Goal: Navigation & Orientation: Understand site structure

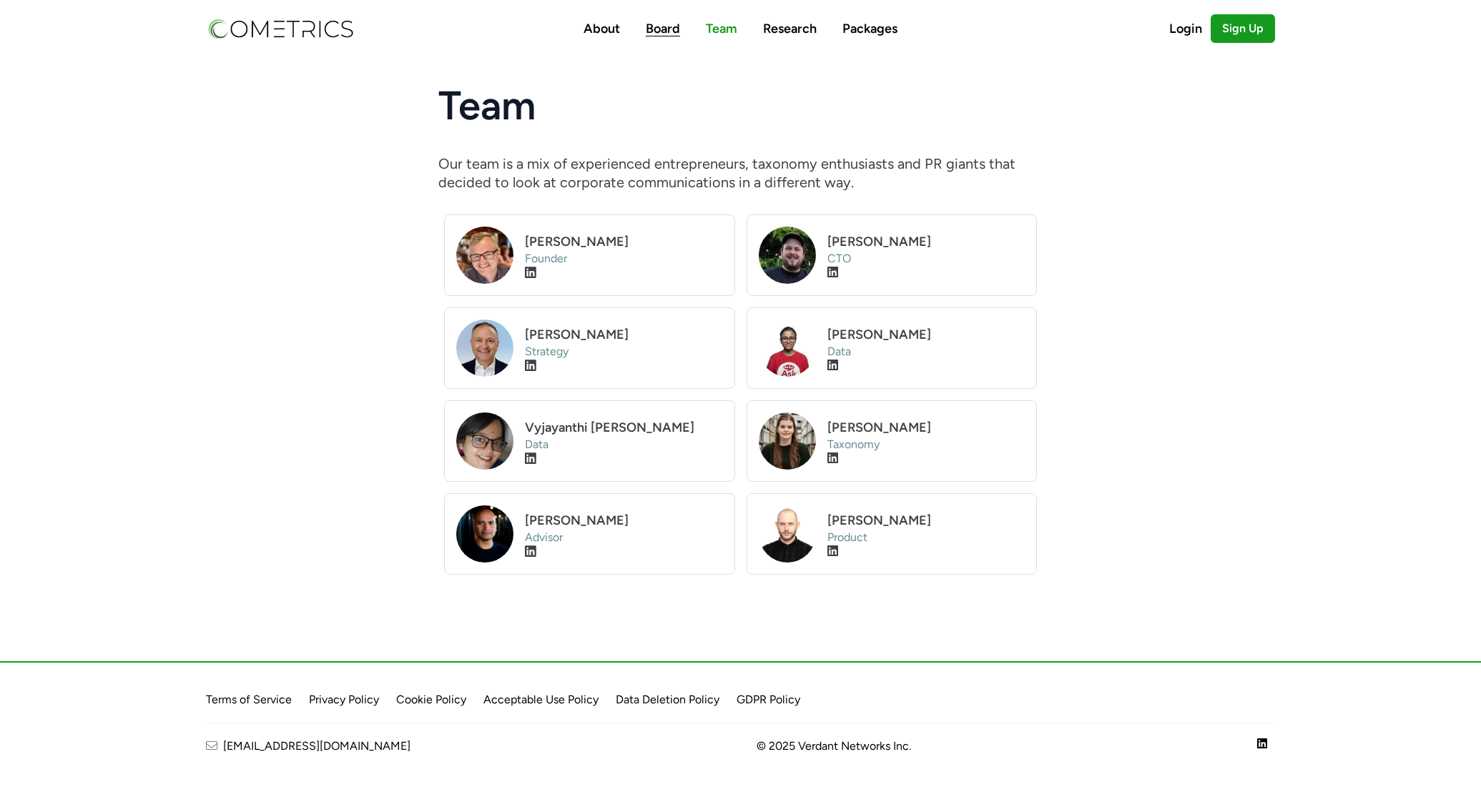
click at [658, 27] on link "Board" at bounding box center [663, 28] width 35 height 16
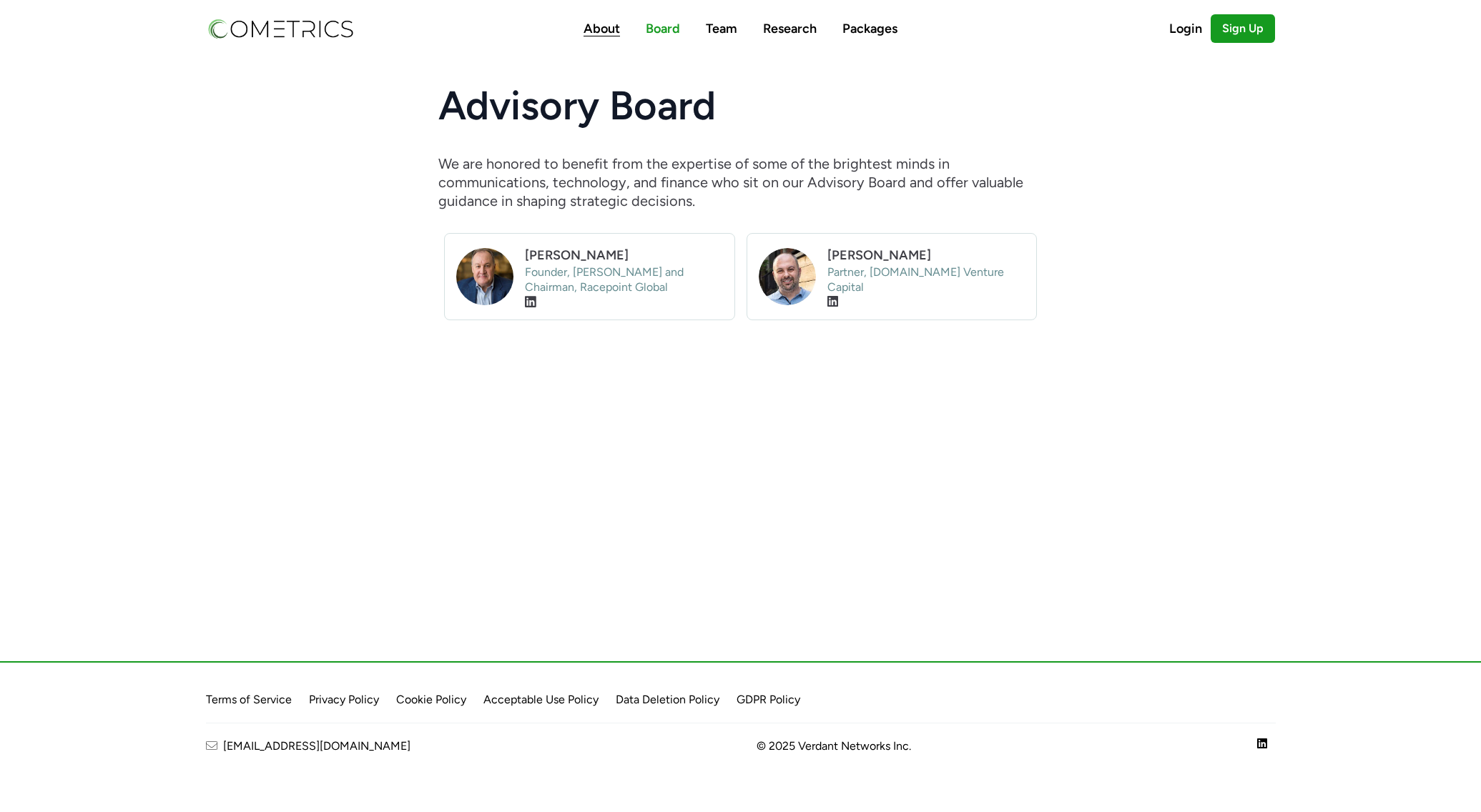
click at [591, 24] on link "About" at bounding box center [601, 28] width 36 height 16
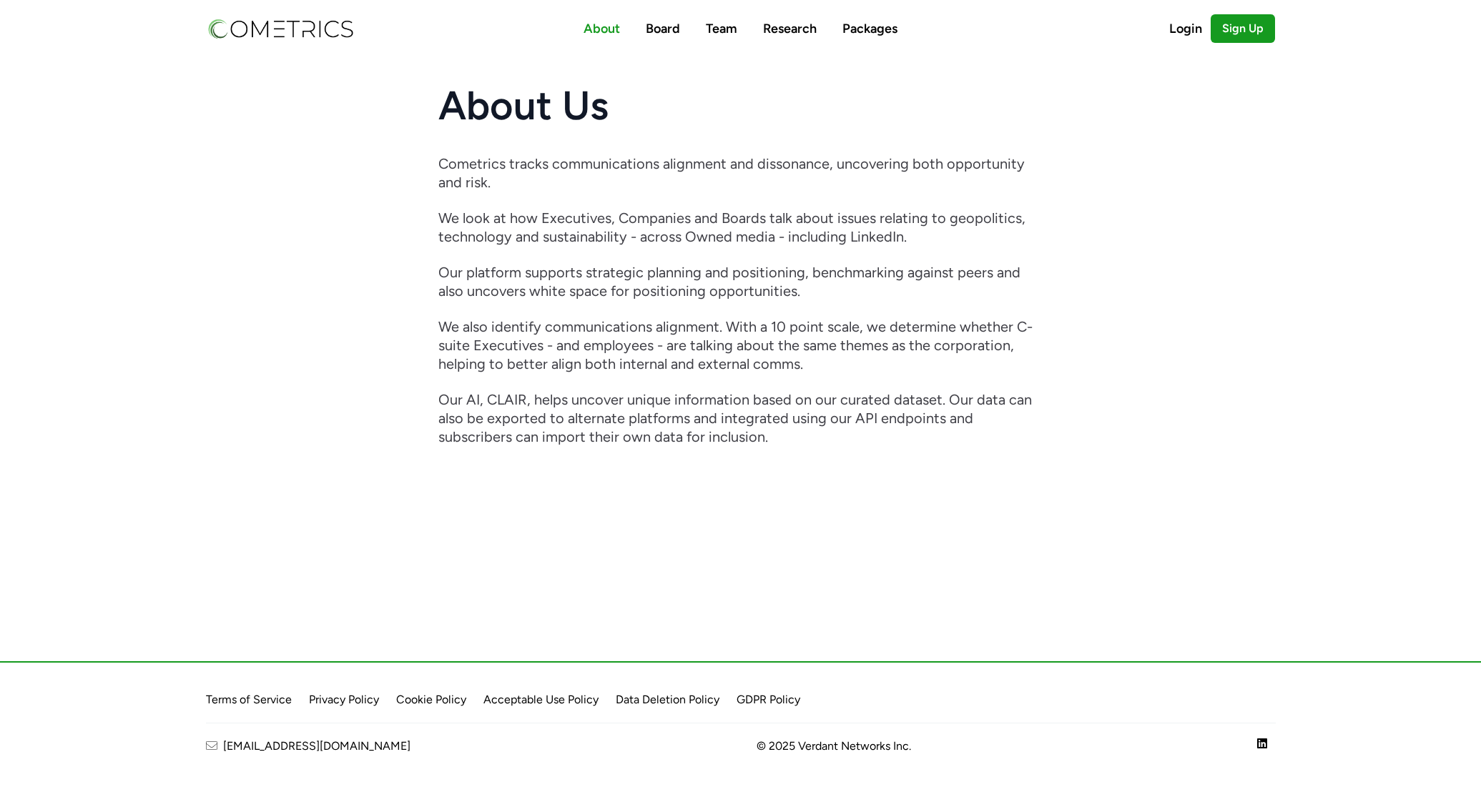
click at [283, 33] on img at bounding box center [280, 28] width 149 height 24
